Goal: Transaction & Acquisition: Book appointment/travel/reservation

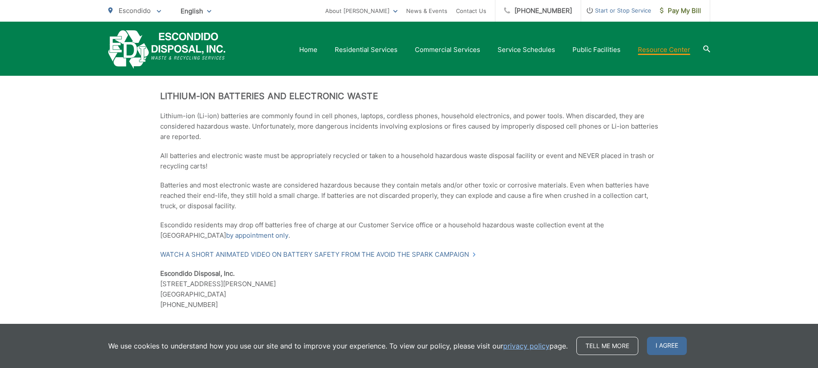
scroll to position [533, 0]
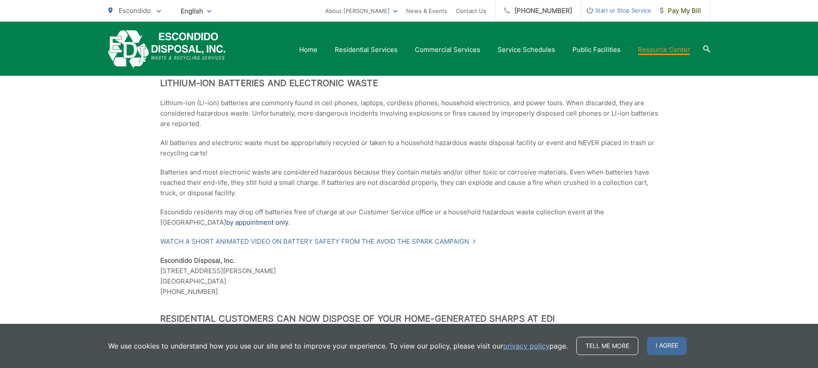
click at [226, 223] on link "by appointment only" at bounding box center [257, 222] width 62 height 10
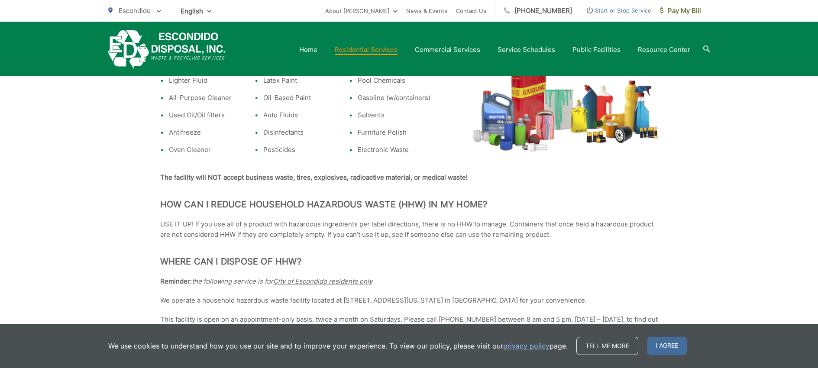
scroll to position [281, 0]
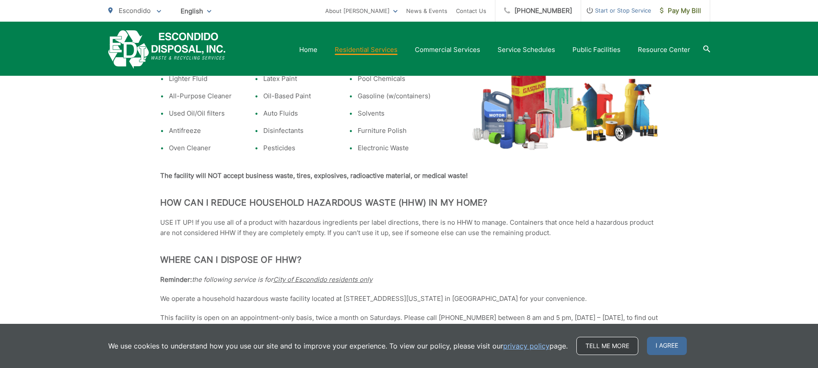
click at [612, 344] on link "Tell me more" at bounding box center [607, 346] width 62 height 18
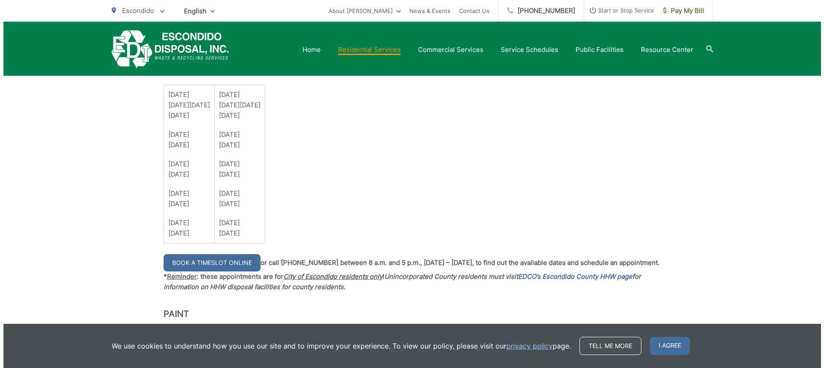
scroll to position [662, 0]
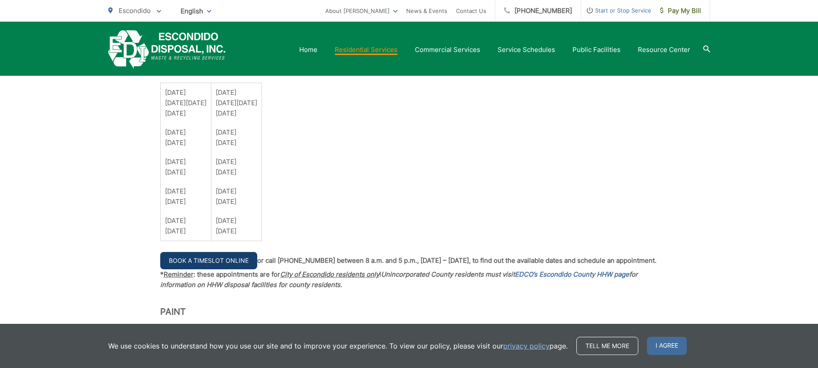
click at [206, 263] on link "Book a Timeslot Online" at bounding box center [208, 260] width 97 height 17
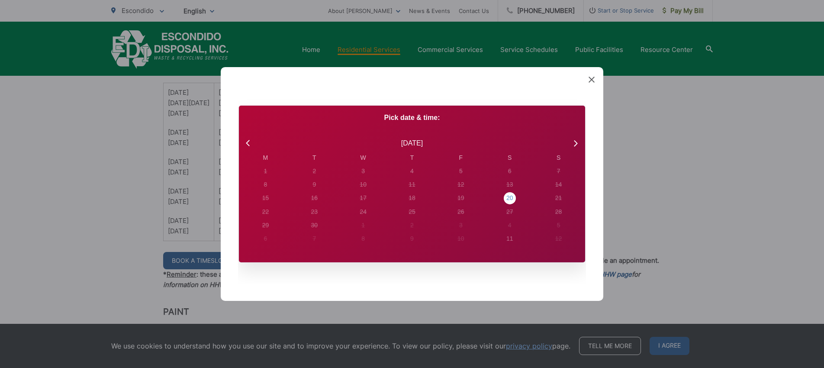
click at [267, 176] on div "20" at bounding box center [265, 171] width 3 height 9
radio input "true"
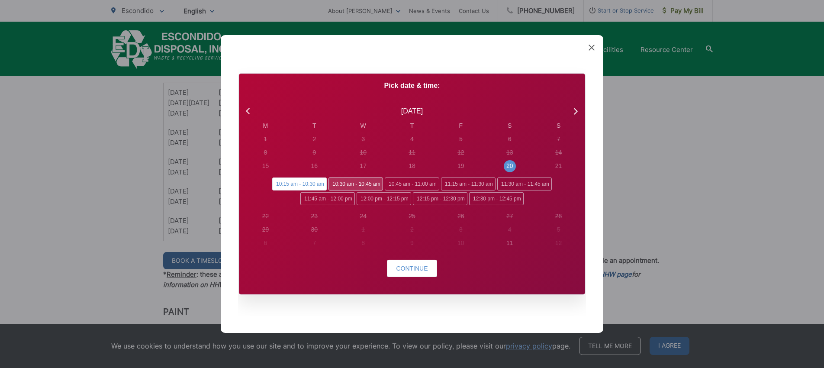
click at [361, 185] on span "10:30 am - 10:45 am" at bounding box center [355, 183] width 55 height 13
click at [334, 183] on input "10:30 am - 10:45 am" at bounding box center [331, 180] width 6 height 6
radio input "true"
radio input "false"
click at [410, 270] on span "Continue" at bounding box center [412, 268] width 32 height 7
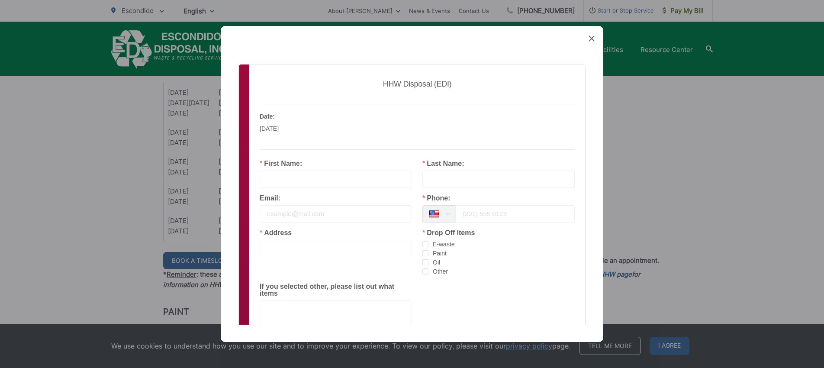
click at [318, 171] on input "text" at bounding box center [336, 179] width 152 height 17
type input "Jason"
type input "Cowell"
type input "cowell.jay@gmail.com"
type input "7608096777"
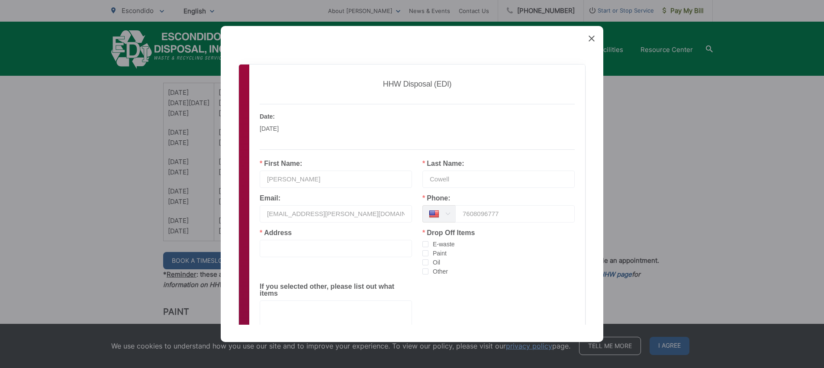
click at [326, 252] on input "text" at bounding box center [336, 248] width 152 height 17
click at [423, 247] on span "checkbox-group" at bounding box center [425, 244] width 6 height 6
click at [428, 241] on input "E-waste" at bounding box center [428, 241] width 0 height 0
click at [423, 264] on span "checkbox-group" at bounding box center [425, 262] width 6 height 6
click at [428, 259] on input "Oil" at bounding box center [428, 259] width 0 height 0
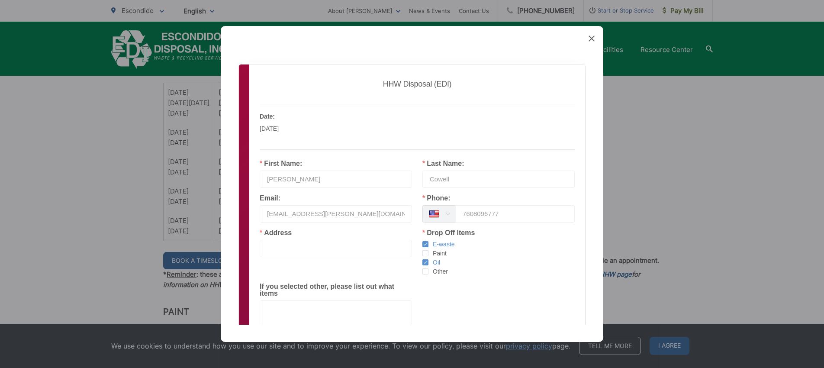
click at [348, 253] on input "text" at bounding box center [336, 248] width 152 height 17
type input "2458 Bear Rock Gln"
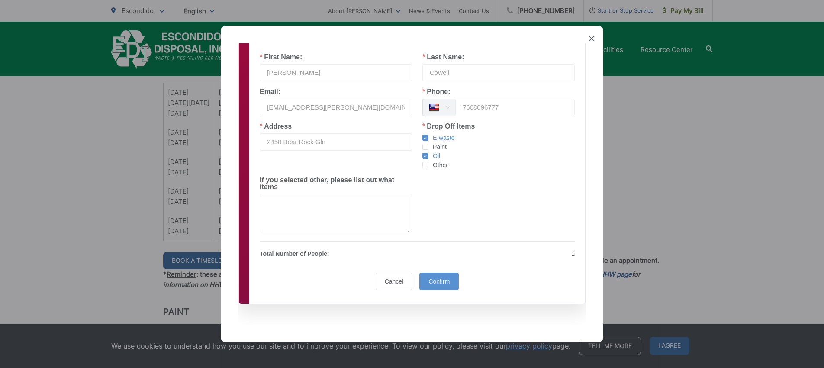
scroll to position [105, 0]
click at [352, 255] on p "Total Number of People:" at bounding box center [336, 255] width 152 height 10
click at [436, 283] on span "Confirm" at bounding box center [438, 282] width 21 height 7
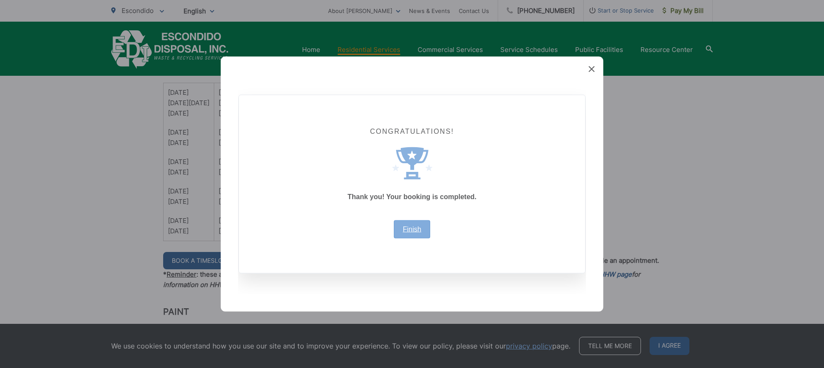
click at [412, 232] on link "Finish" at bounding box center [412, 229] width 19 height 7
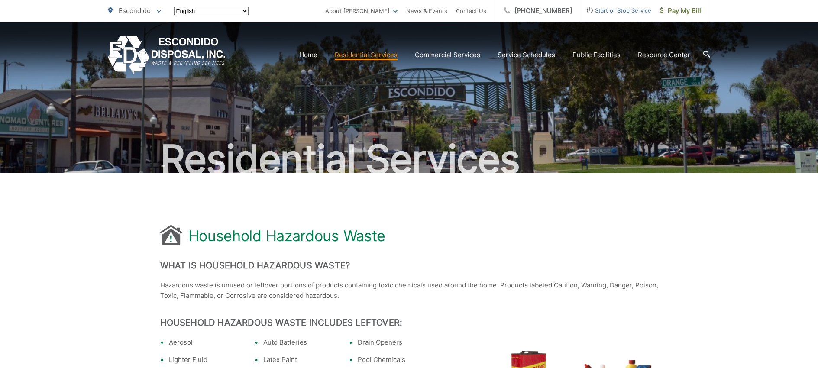
scroll to position [662, 0]
